Goal: Transaction & Acquisition: Purchase product/service

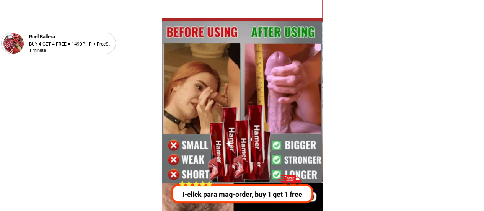
click at [223, 190] on p "I-click para mag-order, buy 1 get 1 free" at bounding box center [242, 194] width 147 height 10
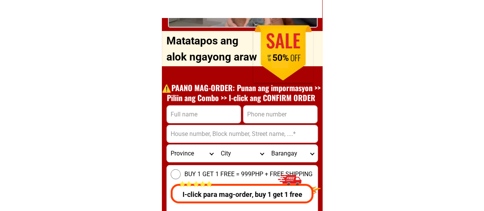
scroll to position [2910, 0]
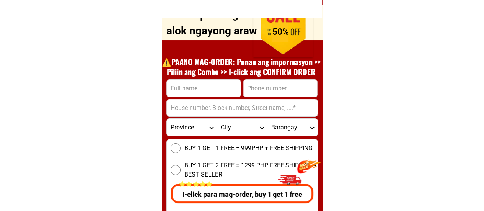
click at [187, 94] on input "Input full_name" at bounding box center [204, 88] width 74 height 17
type input "[PERSON_NAME]"
type input "0987654321"
type input "15"
click at [191, 130] on select "Province [GEOGRAPHIC_DATA] [GEOGRAPHIC_DATA][PERSON_NAME][GEOGRAPHIC_DATA][GEOG…" at bounding box center [192, 127] width 50 height 17
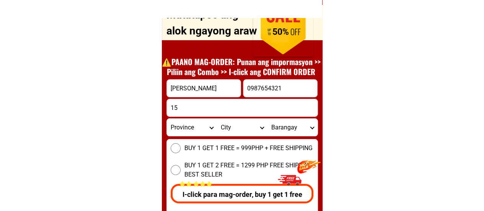
select select "63_867"
click at [167, 119] on select "Province [GEOGRAPHIC_DATA] [GEOGRAPHIC_DATA][PERSON_NAME][GEOGRAPHIC_DATA][GEOG…" at bounding box center [192, 127] width 50 height 17
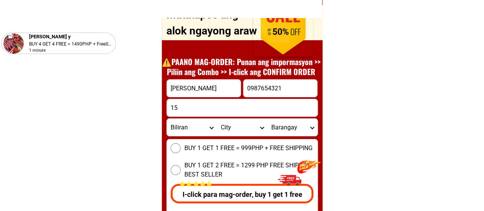
drag, startPoint x: 227, startPoint y: 124, endPoint x: 249, endPoint y: 119, distance: 22.2
click at [227, 124] on select "City [GEOGRAPHIC_DATA] [GEOGRAPHIC_DATA] [GEOGRAPHIC_DATA] [GEOGRAPHIC_DATA] [G…" at bounding box center [242, 127] width 50 height 17
select select "63_867784"
click at [217, 119] on select "City [GEOGRAPHIC_DATA] [GEOGRAPHIC_DATA] [GEOGRAPHIC_DATA] [GEOGRAPHIC_DATA] [G…" at bounding box center [242, 127] width 50 height 17
drag, startPoint x: 294, startPoint y: 126, endPoint x: 293, endPoint y: 120, distance: 6.5
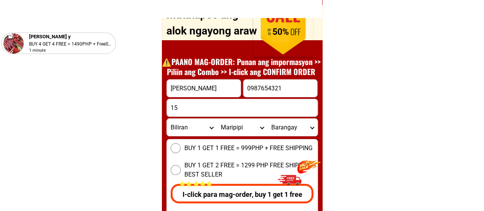
click at [293, 126] on select "Barangay Agutay [GEOGRAPHIC_DATA] [GEOGRAPHIC_DATA] [GEOGRAPHIC_DATA] ([GEOGRAP…" at bounding box center [292, 127] width 50 height 17
select select "63_8677848847"
click at [267, 119] on select "Barangay Agutay [GEOGRAPHIC_DATA] [GEOGRAPHIC_DATA] [GEOGRAPHIC_DATA] ([GEOGRAP…" at bounding box center [292, 127] width 50 height 17
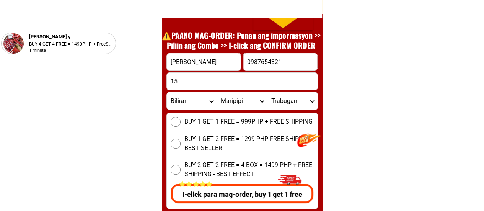
scroll to position [2949, 0]
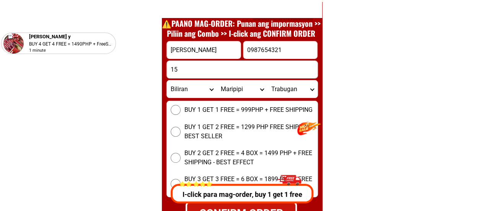
click at [176, 106] on input "BUY 1 GET 1 FREE = 999PHP + FREE SHIPPING" at bounding box center [176, 110] width 10 height 10
radio input "true"
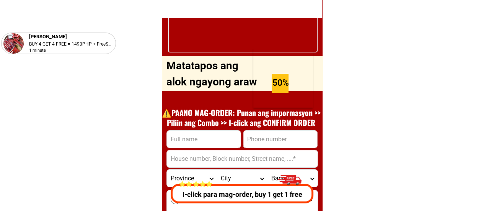
scroll to position [2872, 0]
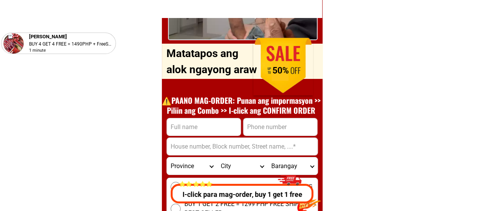
click at [239, 127] on input "Input full_name" at bounding box center [204, 126] width 74 height 17
type input "[PERSON_NAME]"
type input "15"
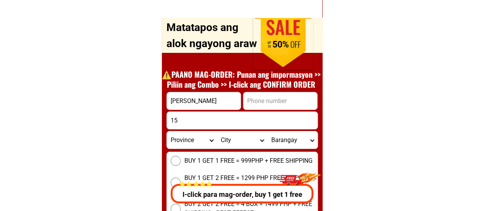
scroll to position [2910, 0]
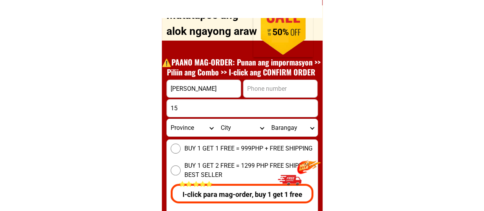
click at [264, 85] on input "Input phone_number" at bounding box center [280, 88] width 74 height 17
type input "0987654321"
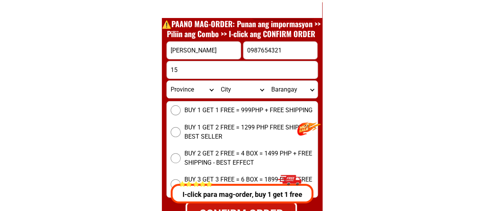
drag, startPoint x: 199, startPoint y: 89, endPoint x: 200, endPoint y: 95, distance: 6.2
click at [199, 89] on select "Province [GEOGRAPHIC_DATA] [GEOGRAPHIC_DATA][PERSON_NAME][GEOGRAPHIC_DATA][GEOG…" at bounding box center [192, 89] width 50 height 17
click at [198, 58] on input "[PERSON_NAME]" at bounding box center [204, 50] width 74 height 17
click at [184, 87] on select "Province [GEOGRAPHIC_DATA] [GEOGRAPHIC_DATA][PERSON_NAME][GEOGRAPHIC_DATA][GEOG…" at bounding box center [192, 89] width 50 height 17
select select "63_1"
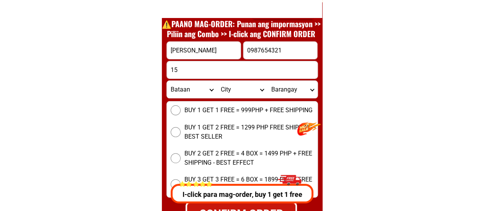
click at [167, 81] on select "Province [GEOGRAPHIC_DATA] [GEOGRAPHIC_DATA][PERSON_NAME][GEOGRAPHIC_DATA][GEOG…" at bounding box center [192, 89] width 50 height 17
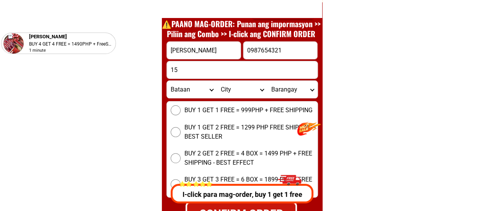
click at [228, 88] on select "City Abucay Bagac Balanga-city Bataan-morong Bataan-pilar Dinalupihan Hermosa L…" at bounding box center [242, 89] width 50 height 17
select select "63_15648"
click at [217, 81] on select "City Abucay Bagac Balanga-city Bataan-morong Bataan-pilar Dinalupihan Hermosa L…" at bounding box center [242, 89] width 50 height 17
click at [275, 88] on select "Barangay Arellano (pob.) Bagumbayan (pob.) Balagtas (pob.) Balut (pob.) Bantan …" at bounding box center [292, 89] width 50 height 17
select select "63_1564812352"
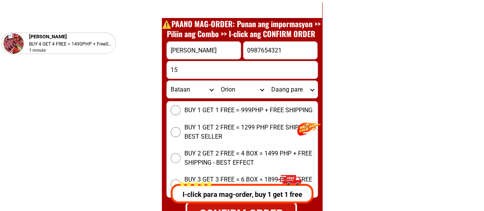
click at [267, 81] on select "Barangay Arellano (pob.) Bagumbayan (pob.) Balagtas (pob.) Balut (pob.) Bantan …" at bounding box center [292, 89] width 50 height 17
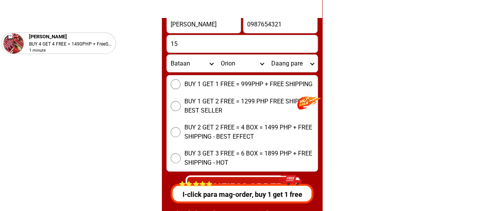
scroll to position [2986, 0]
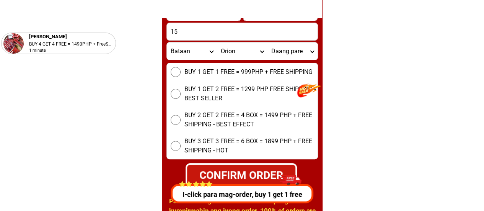
drag, startPoint x: 184, startPoint y: 94, endPoint x: 176, endPoint y: 95, distance: 8.1
click at [181, 94] on label "BUY 1 GET 2 FREE = 1299 PHP FREE SHIPPING - BEST SELLER" at bounding box center [242, 94] width 151 height 18
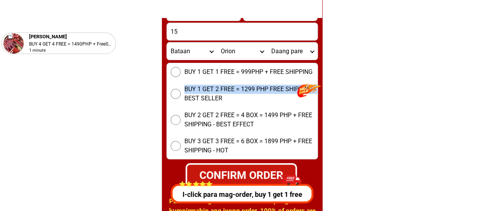
click at [175, 91] on input "BUY 1 GET 2 FREE = 1299 PHP FREE SHIPPING - BEST SELLER" at bounding box center [176, 94] width 10 height 10
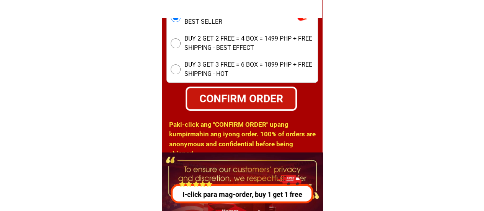
click at [243, 103] on div "CONFIRM ORDER" at bounding box center [241, 98] width 109 height 16
radio input "true"
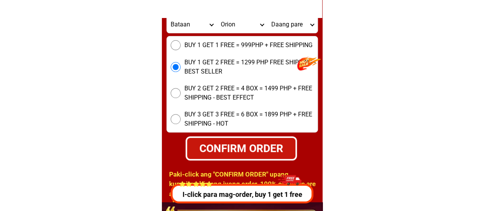
scroll to position [3028, 0]
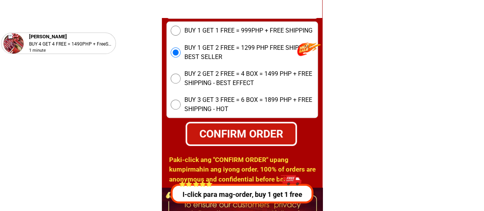
type input "09876543216"
click at [196, 137] on div "CONFIRM ORDER" at bounding box center [241, 133] width 108 height 16
radio input "true"
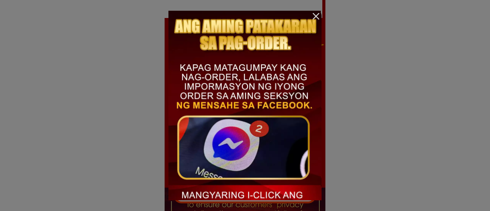
click at [100, 104] on div at bounding box center [245, 105] width 490 height 211
